Goal: Browse casually

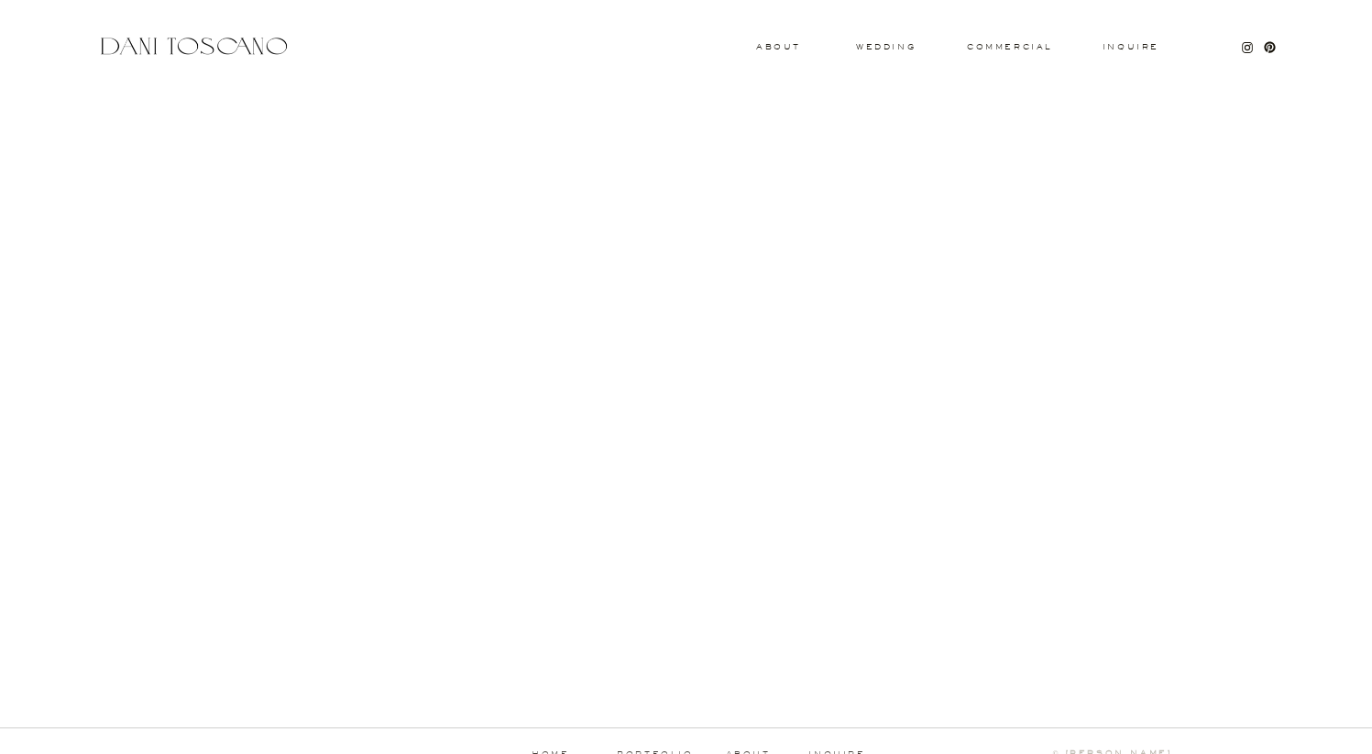
scroll to position [1791, 0]
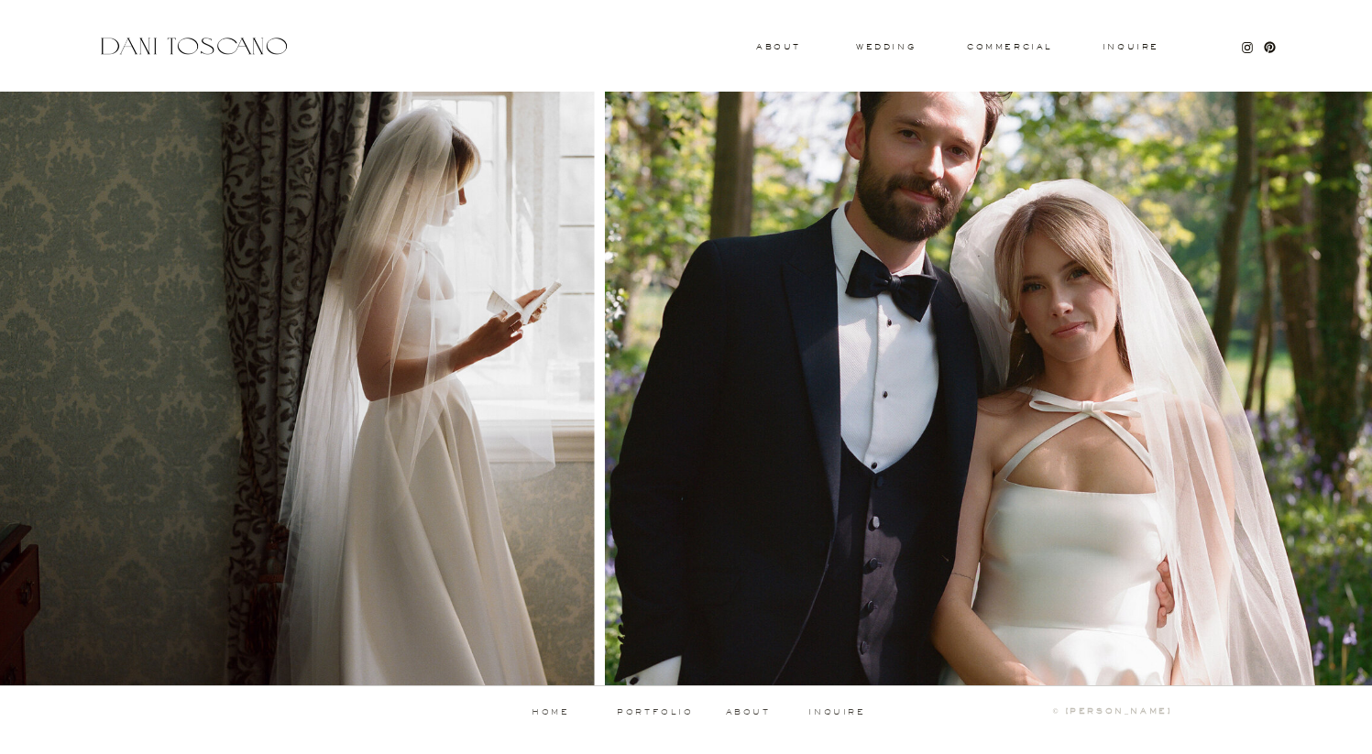
click at [893, 52] on div at bounding box center [992, 364] width 774 height 643
click at [896, 43] on h3 "wedding" at bounding box center [886, 46] width 60 height 6
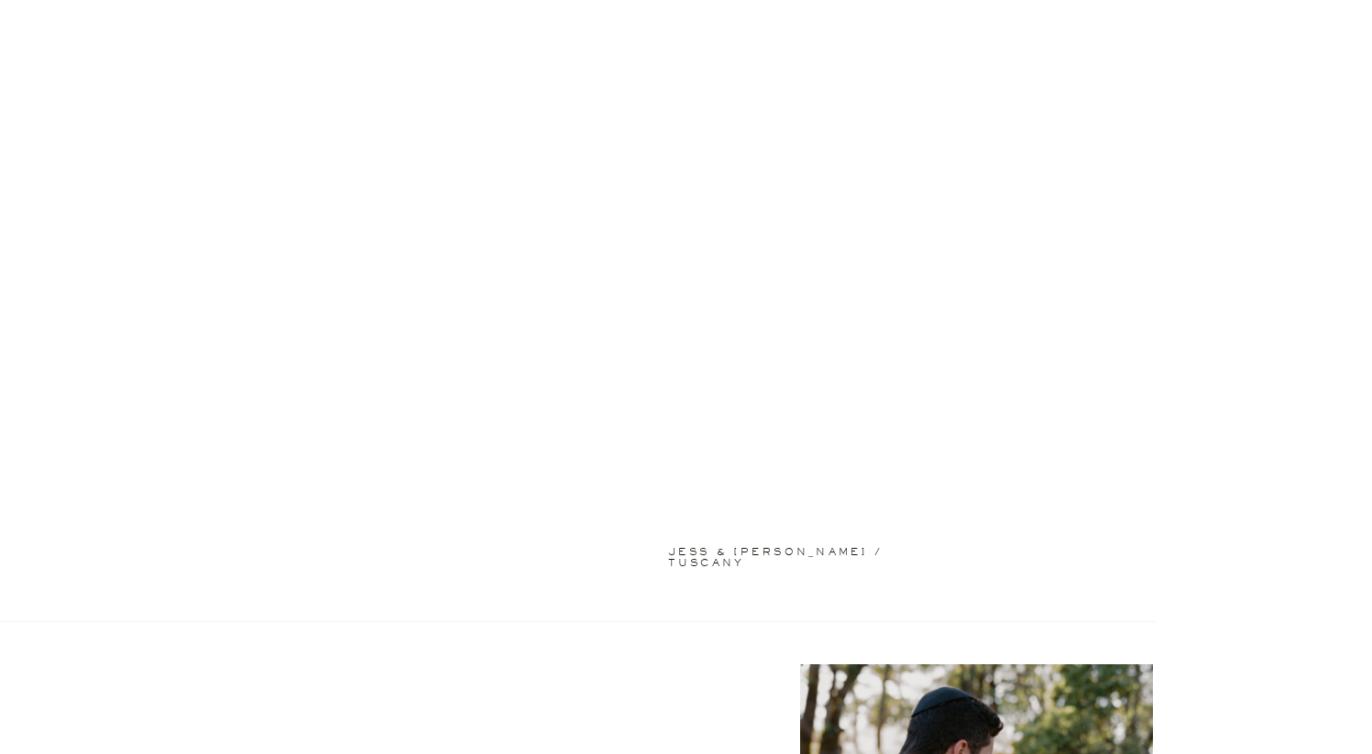
scroll to position [318, 0]
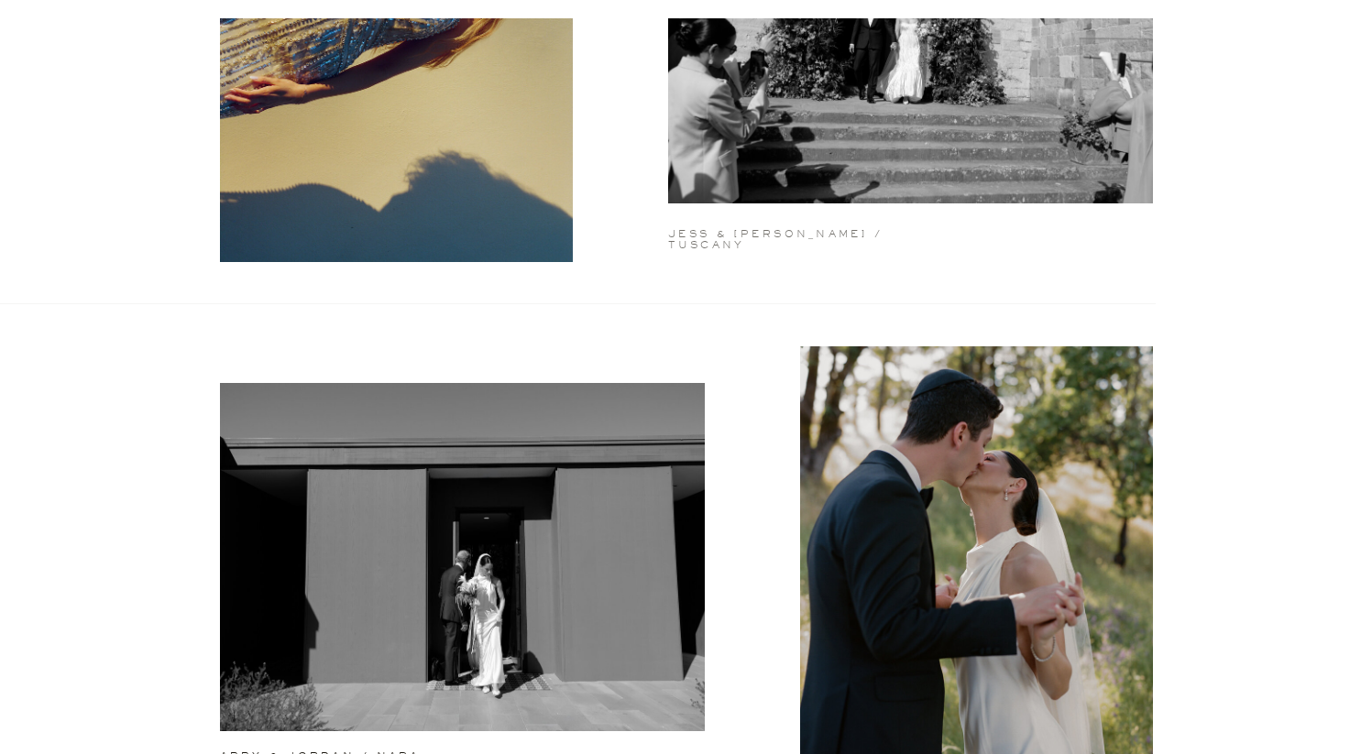
click at [806, 229] on h2 "jess & matt / tuscany" at bounding box center [811, 232] width 286 height 7
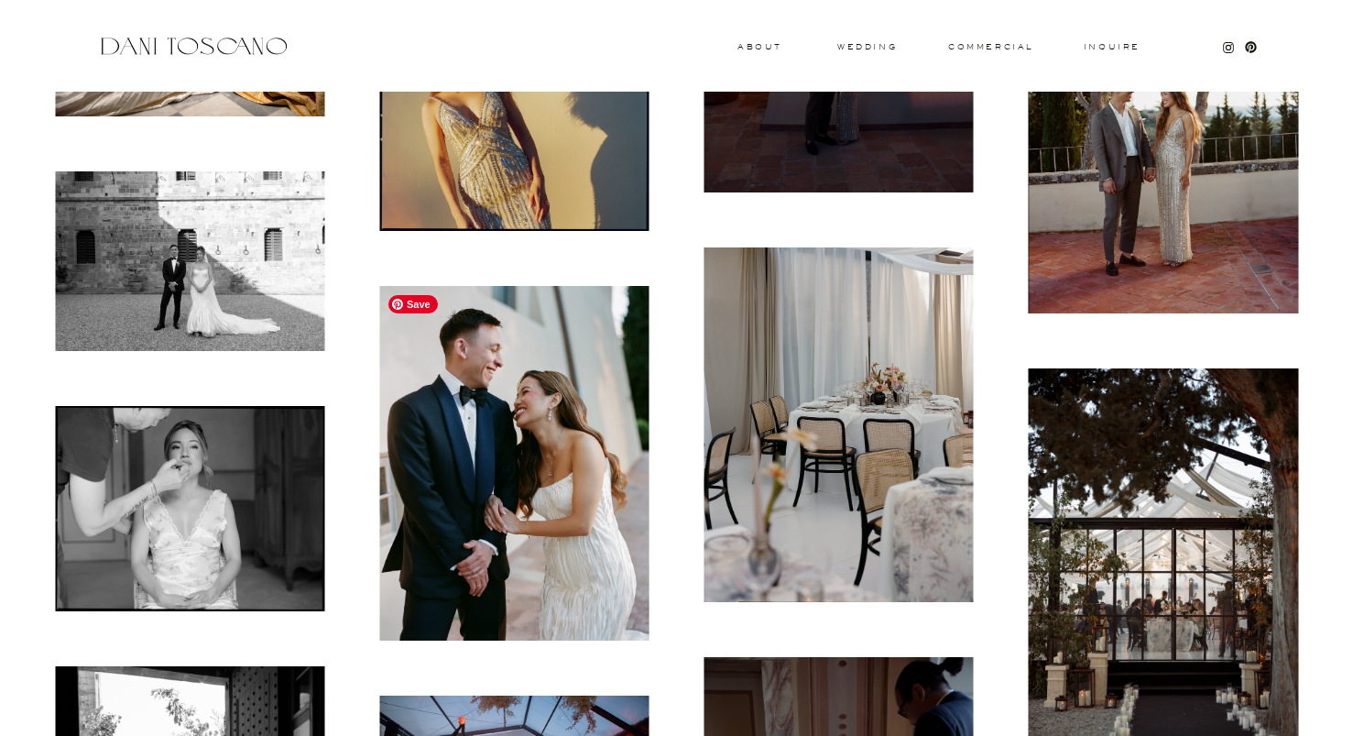
scroll to position [13691, 0]
